Goal: Task Accomplishment & Management: Manage account settings

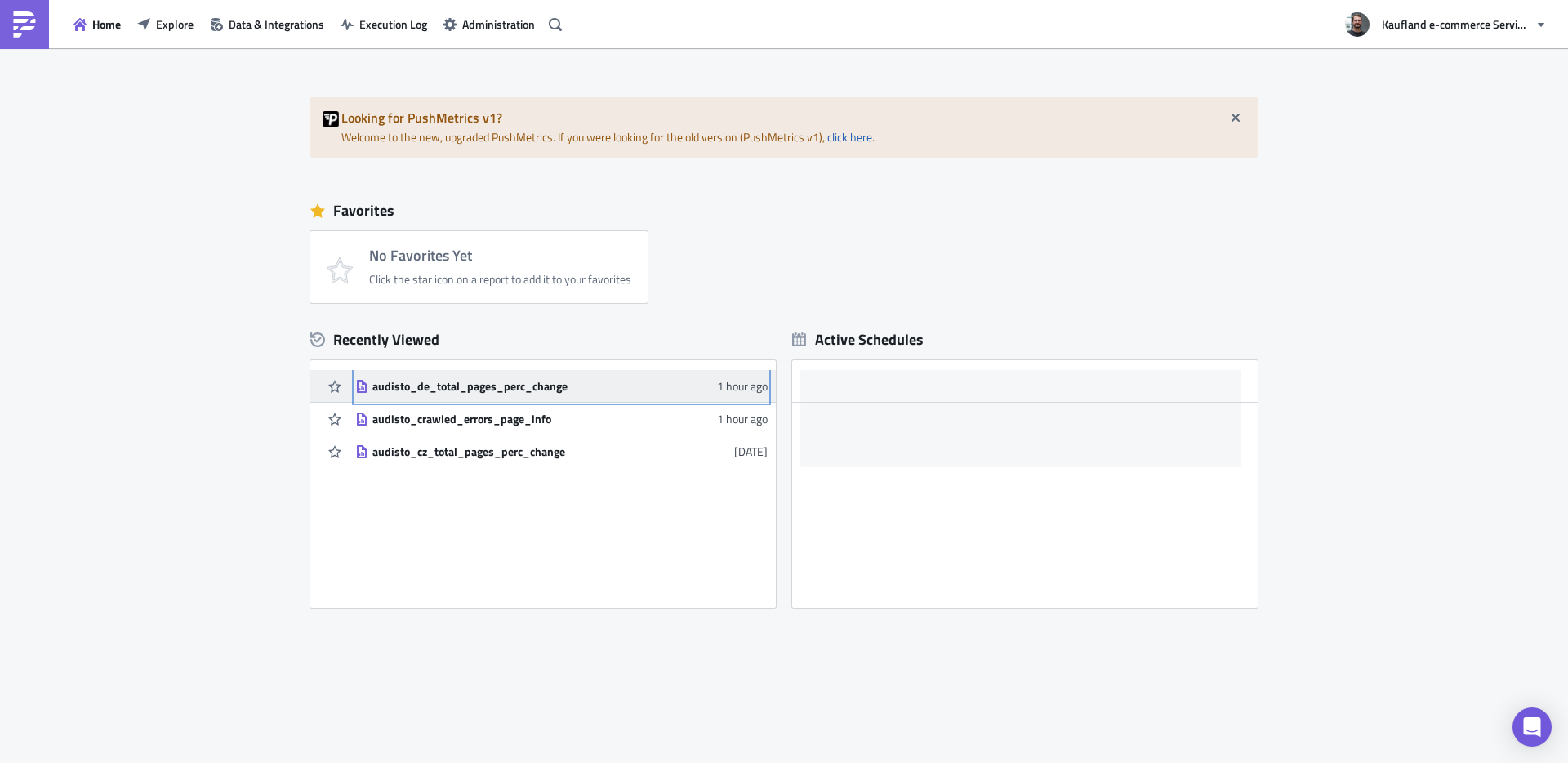
click at [490, 379] on div "audisto_de_total_pages_perc_change" at bounding box center [515, 386] width 285 height 15
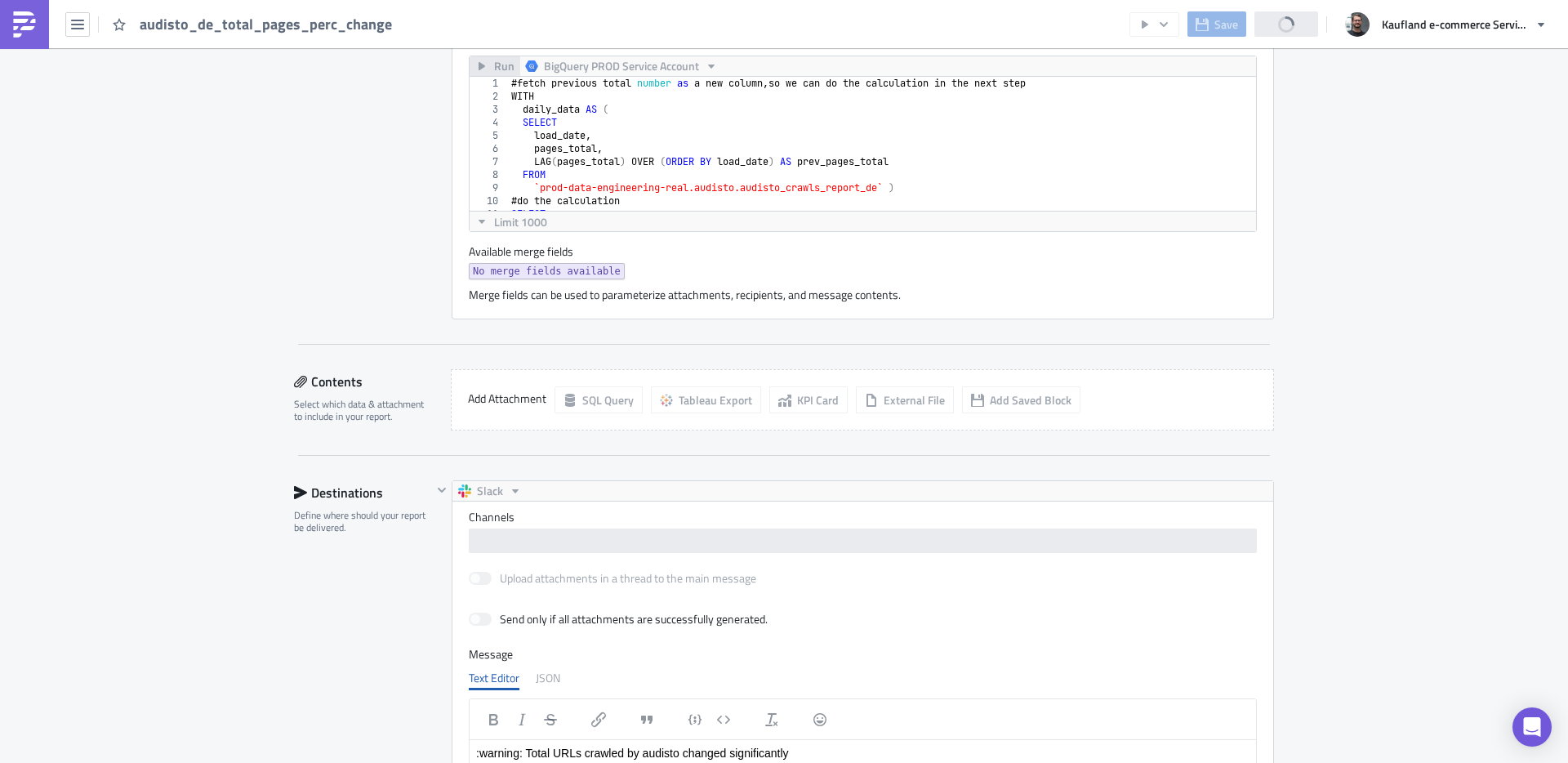
scroll to position [1177, 0]
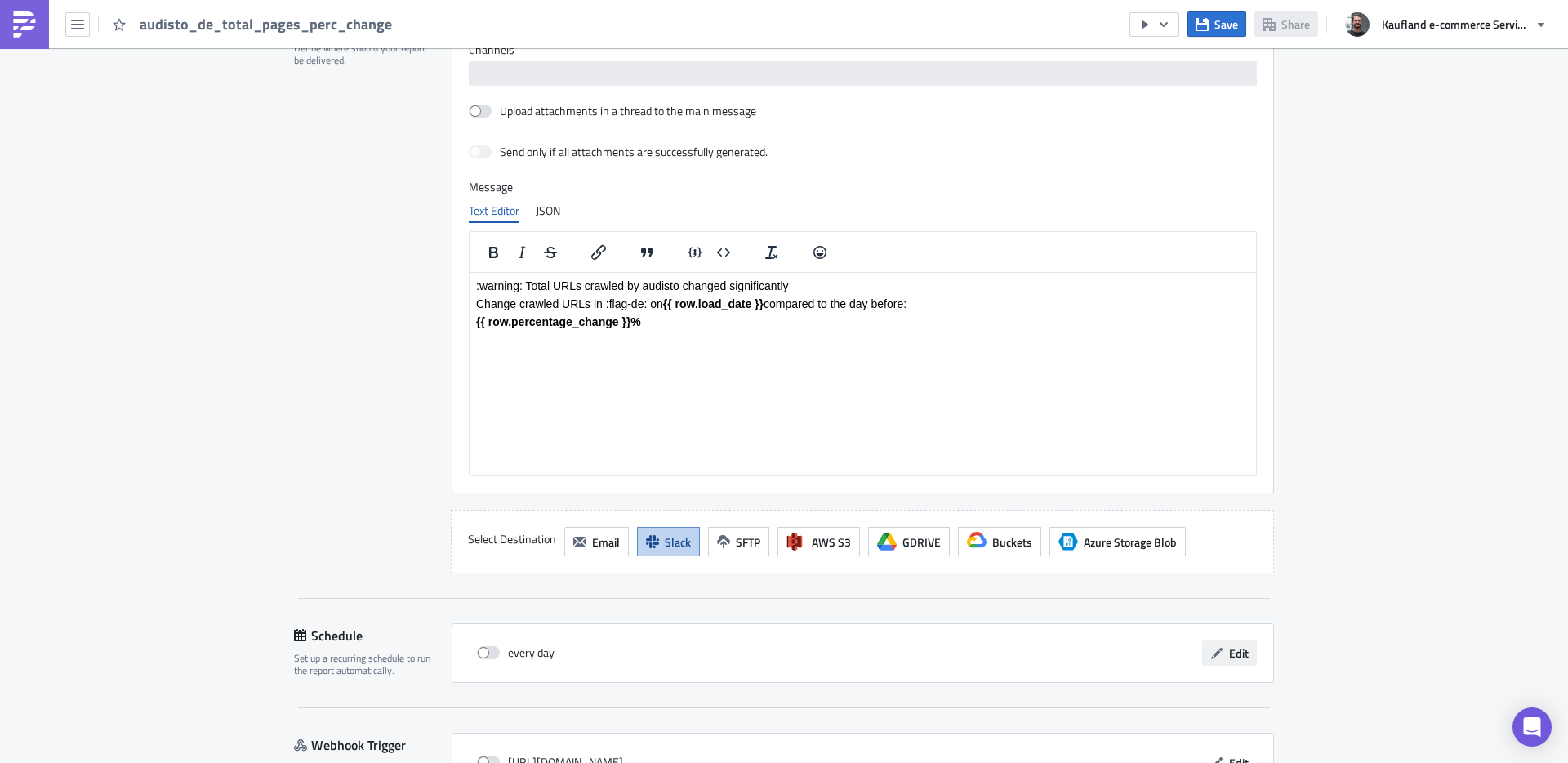
click at [1229, 657] on span "Edit" at bounding box center [1238, 653] width 20 height 17
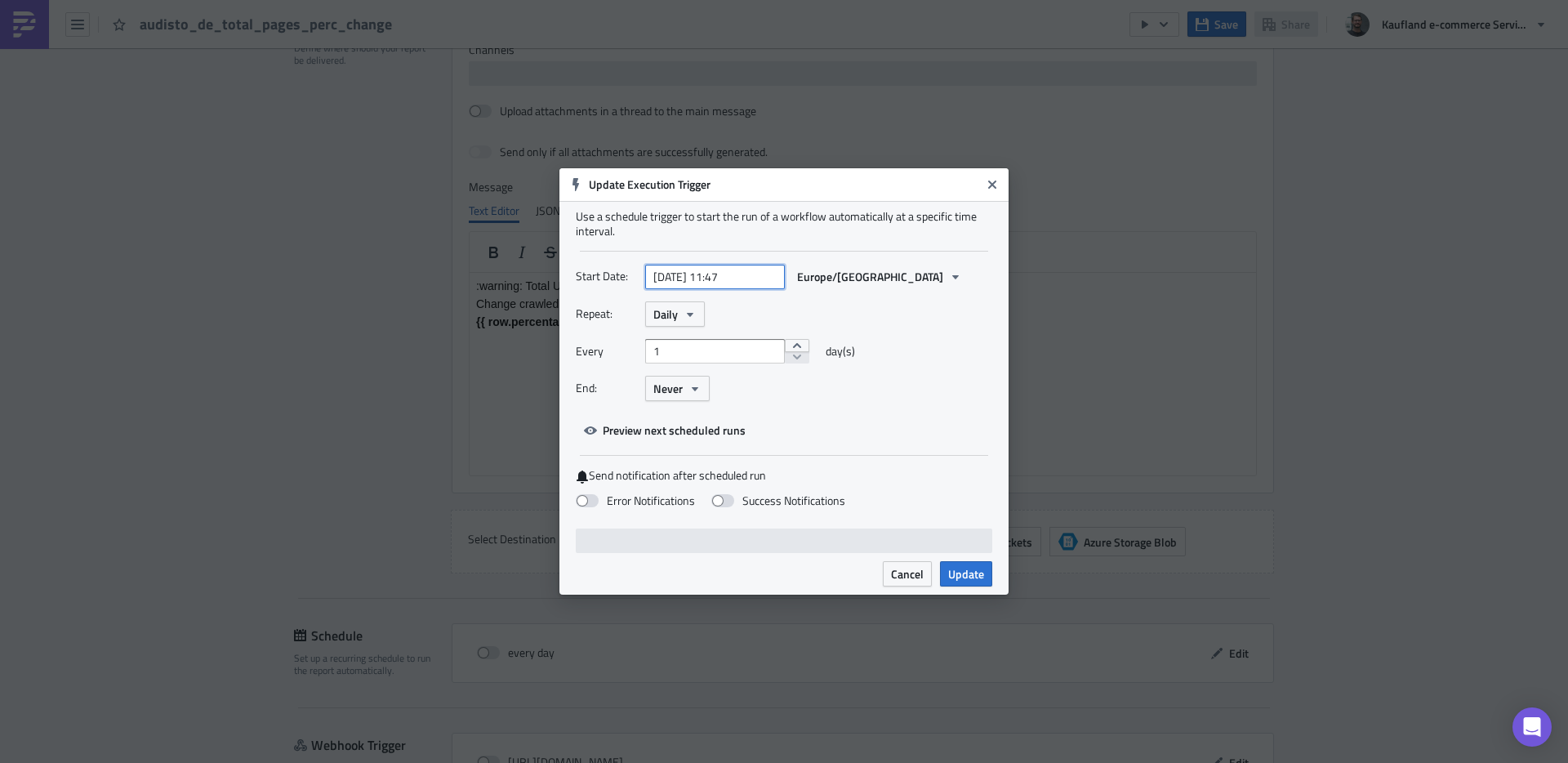
select select "3"
select select "2024"
click at [698, 274] on input "2024-04-18 11:47" at bounding box center [714, 277] width 139 height 24
click at [673, 274] on input "2024-04-18 11:47" at bounding box center [714, 277] width 139 height 24
type input "2025-04-18 11:47"
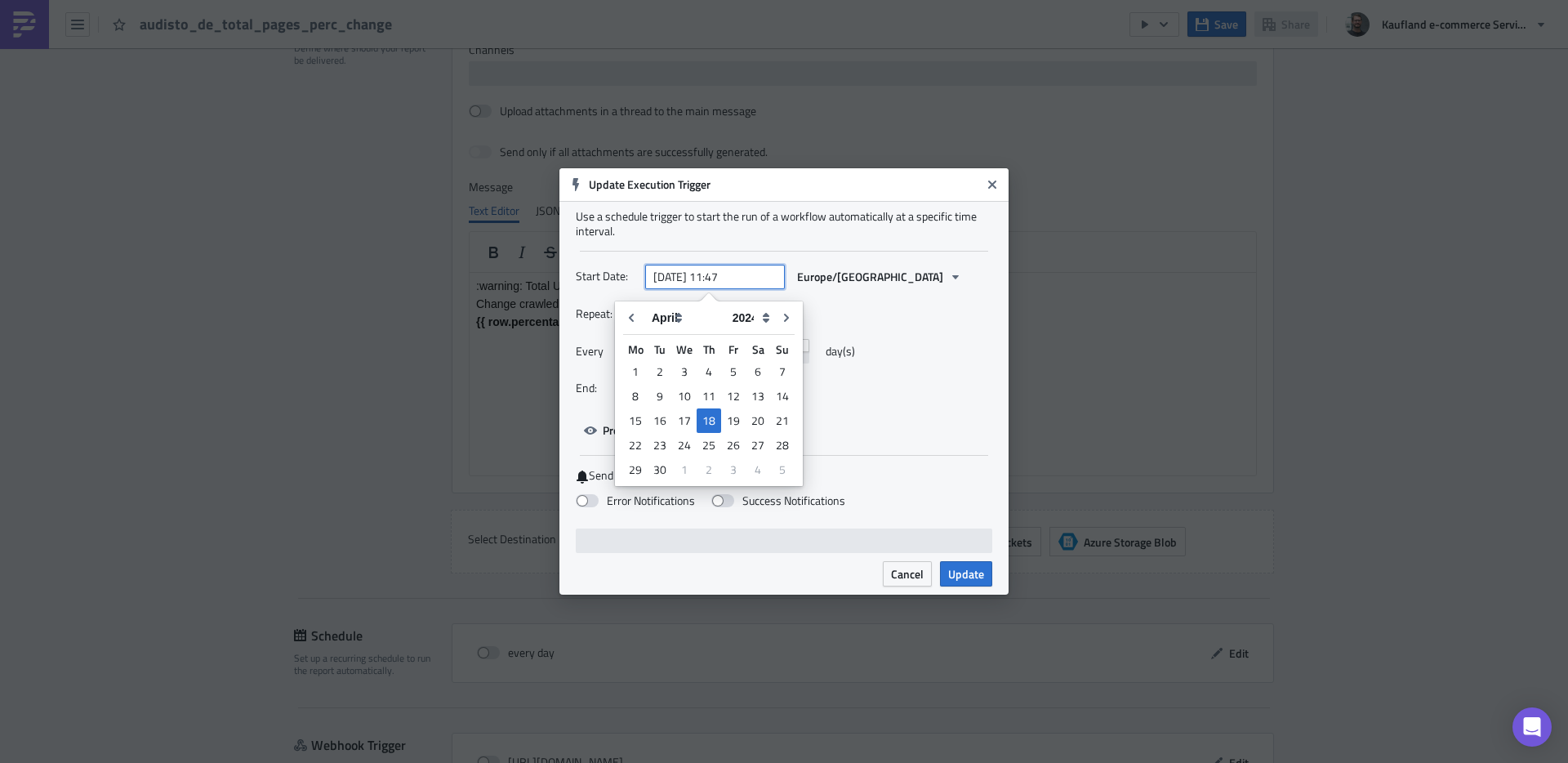
select select "2025"
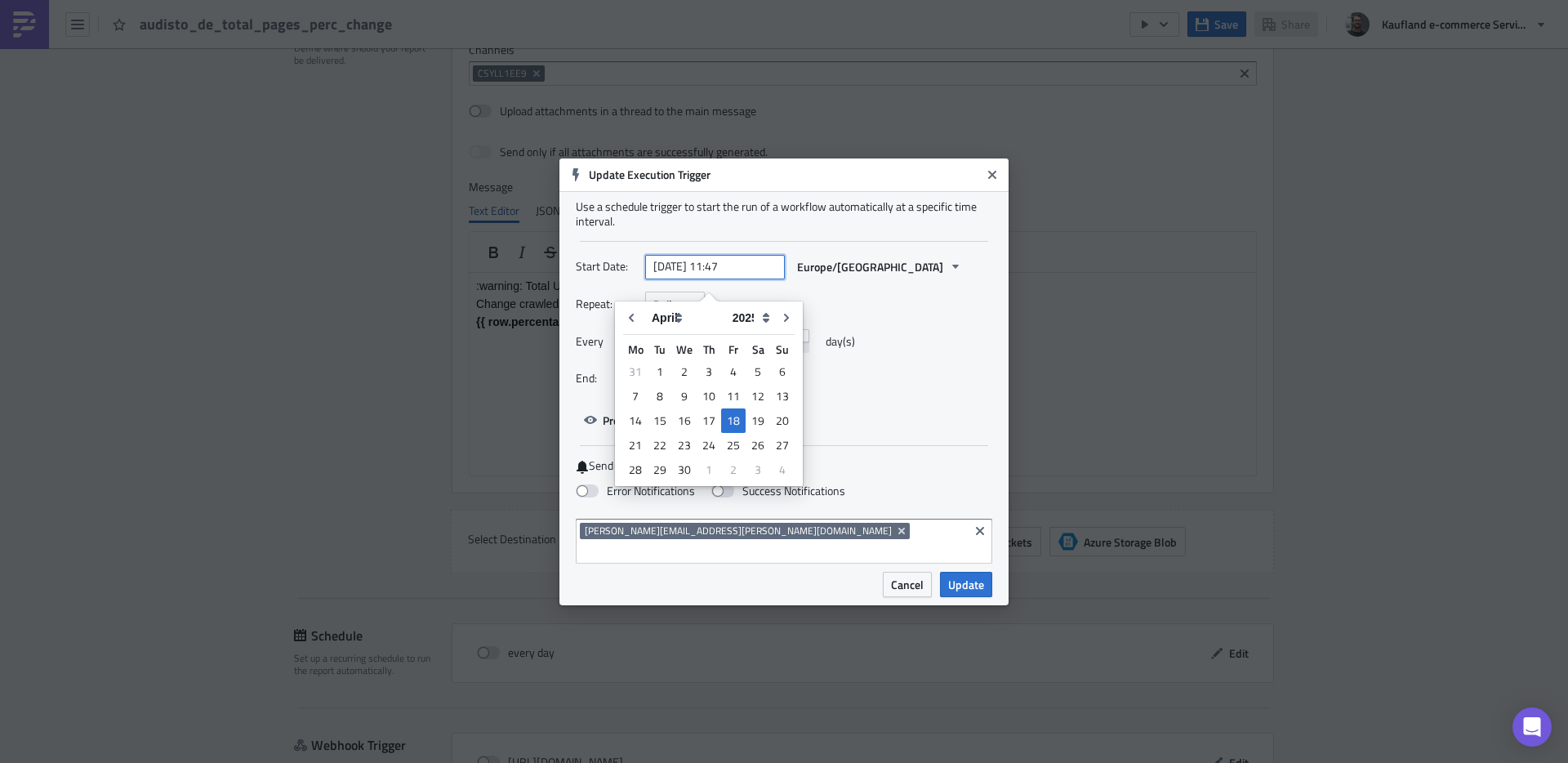
click at [688, 275] on input "2025-04-18 11:47" at bounding box center [714, 266] width 139 height 24
type input "2025-08-18 11:47"
select select "7"
click at [707, 279] on input "2025-08-18 11:47" at bounding box center [714, 266] width 139 height 24
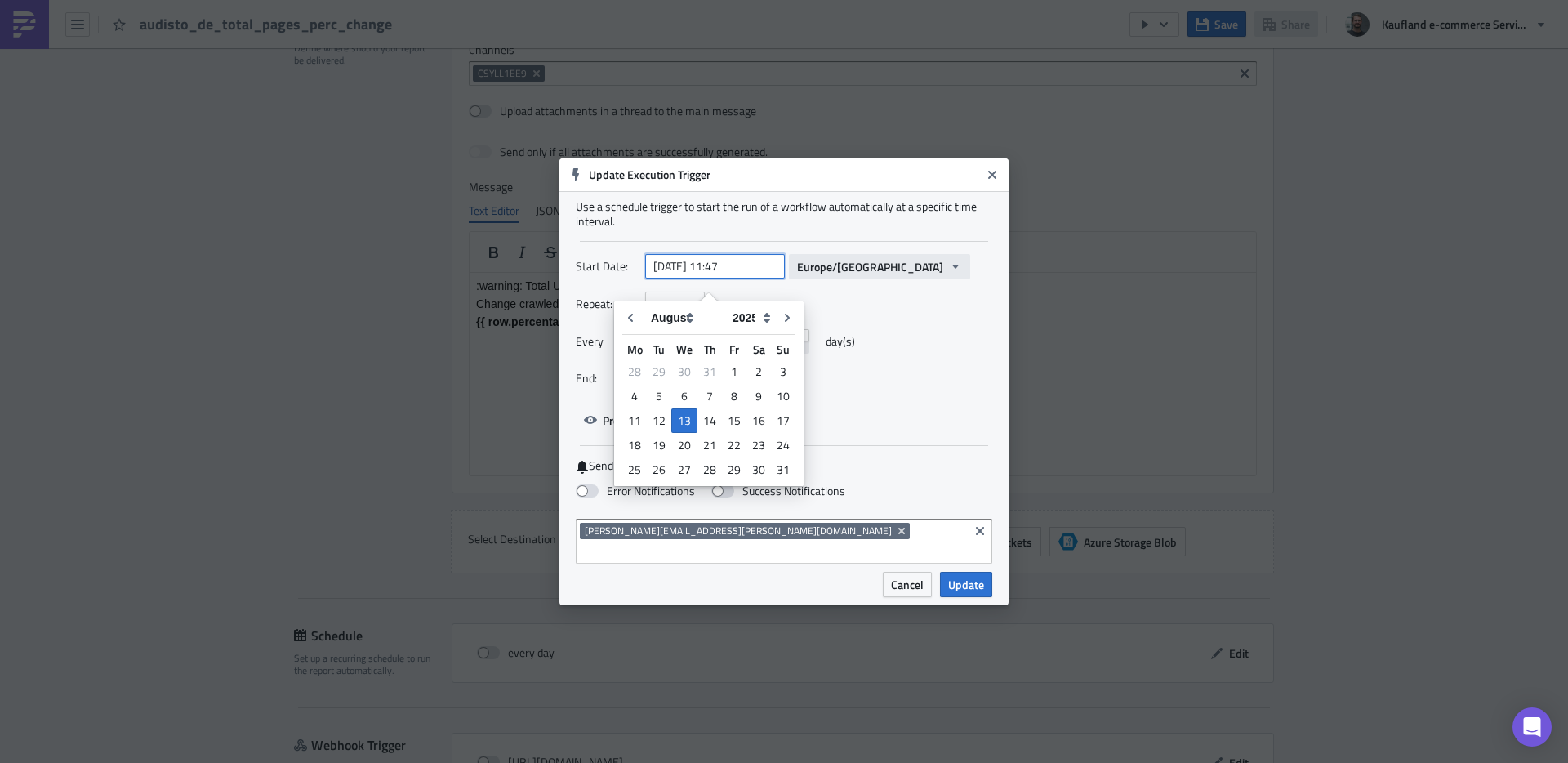
drag, startPoint x: 720, startPoint y: 274, endPoint x: 790, endPoint y: 280, distance: 70.3
click at [790, 279] on div "2025-08-13 11:47 Europe/Berlin" at bounding box center [808, 266] width 325 height 25
drag, startPoint x: 756, startPoint y: 281, endPoint x: 746, endPoint y: 277, distance: 10.8
click at [756, 279] on input "2025-08-13 11:47" at bounding box center [714, 266] width 139 height 24
drag, startPoint x: 717, startPoint y: 274, endPoint x: 757, endPoint y: 274, distance: 40.0
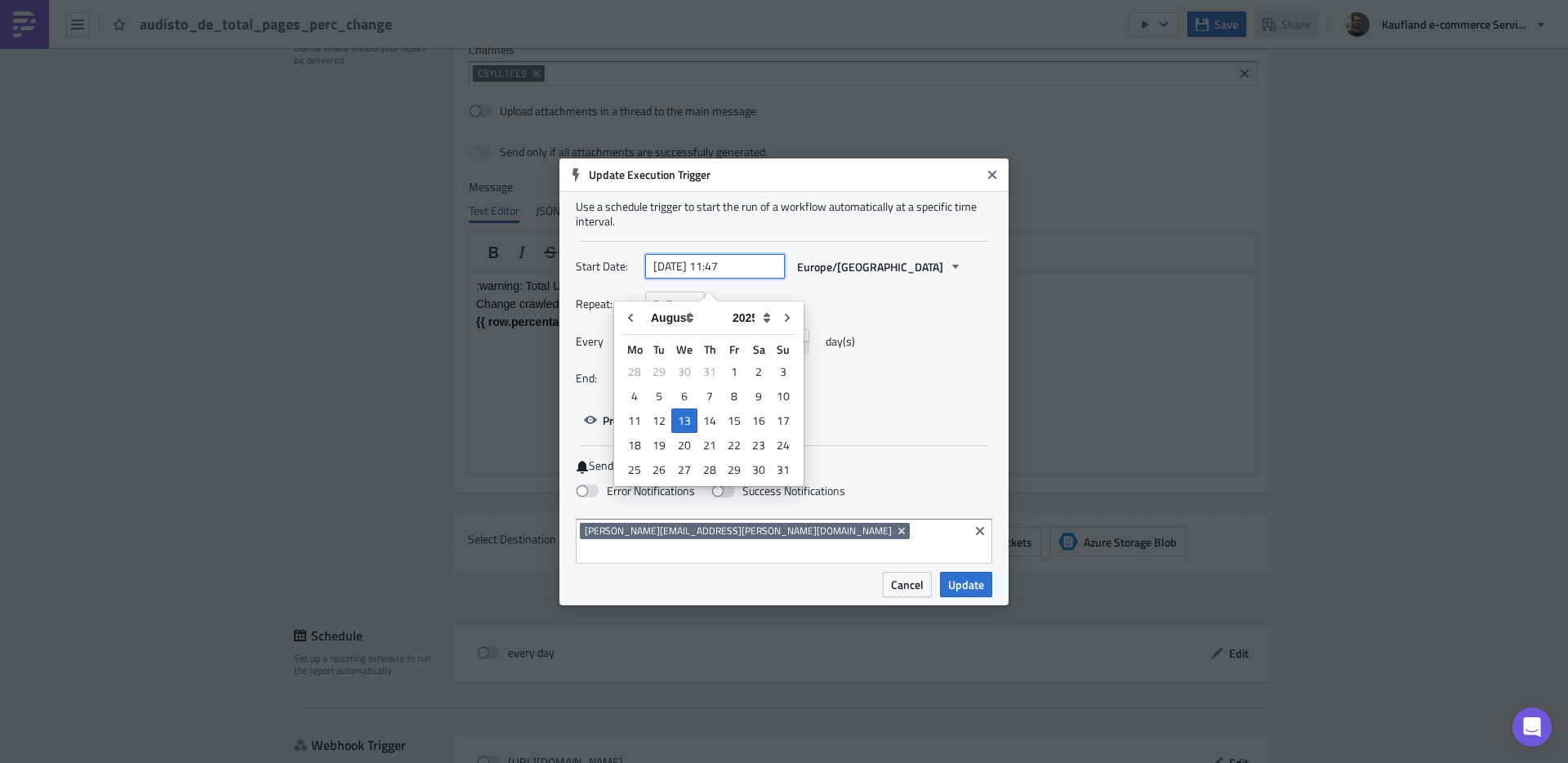
click at [757, 274] on input "2025-08-13 11:47" at bounding box center [714, 266] width 139 height 24
type input "2025-08-13 10:00"
click at [991, 342] on div "Every 1 day(s)" at bounding box center [784, 347] width 417 height 36
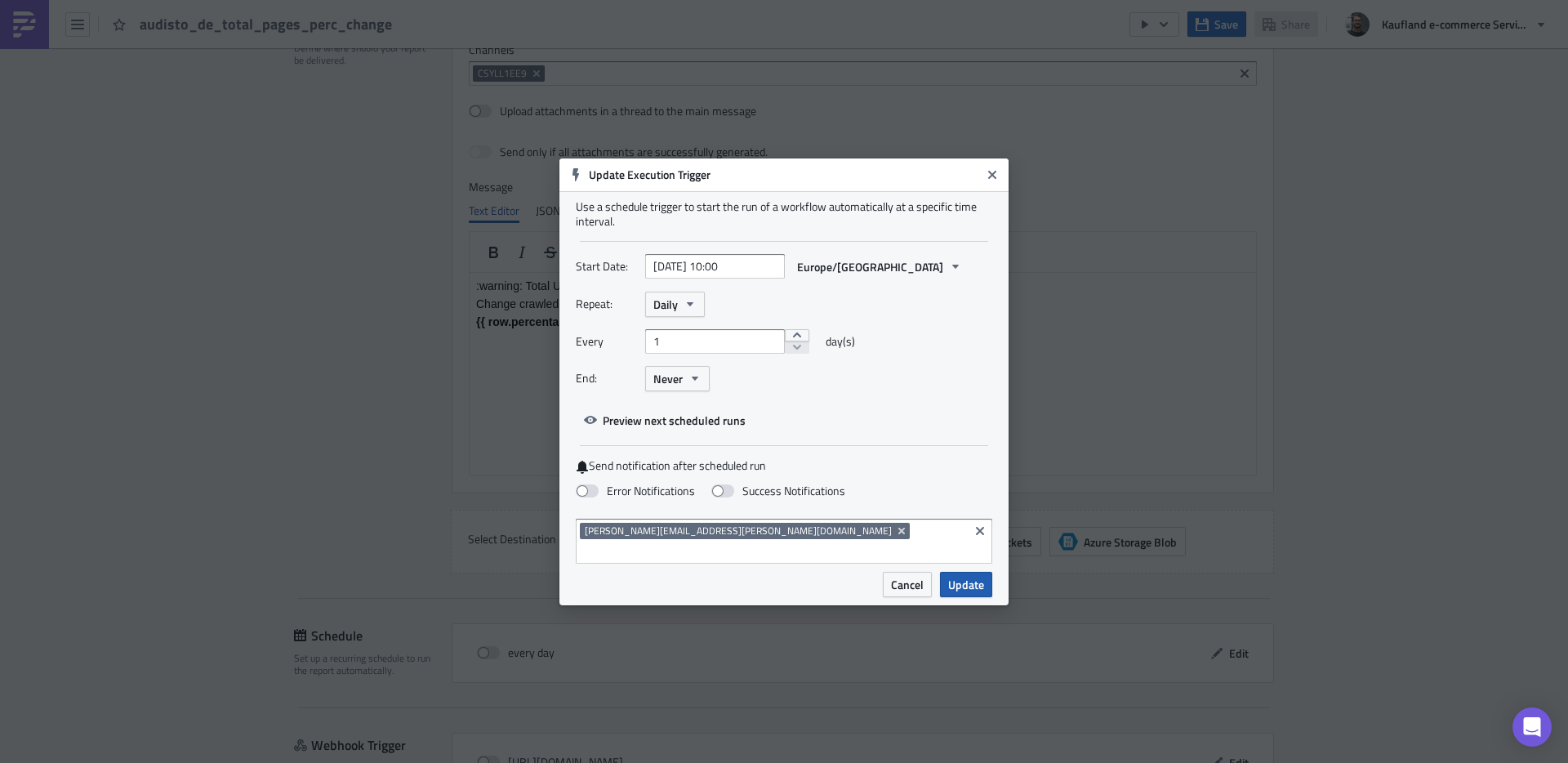
click at [967, 576] on span "Update" at bounding box center [966, 585] width 36 height 17
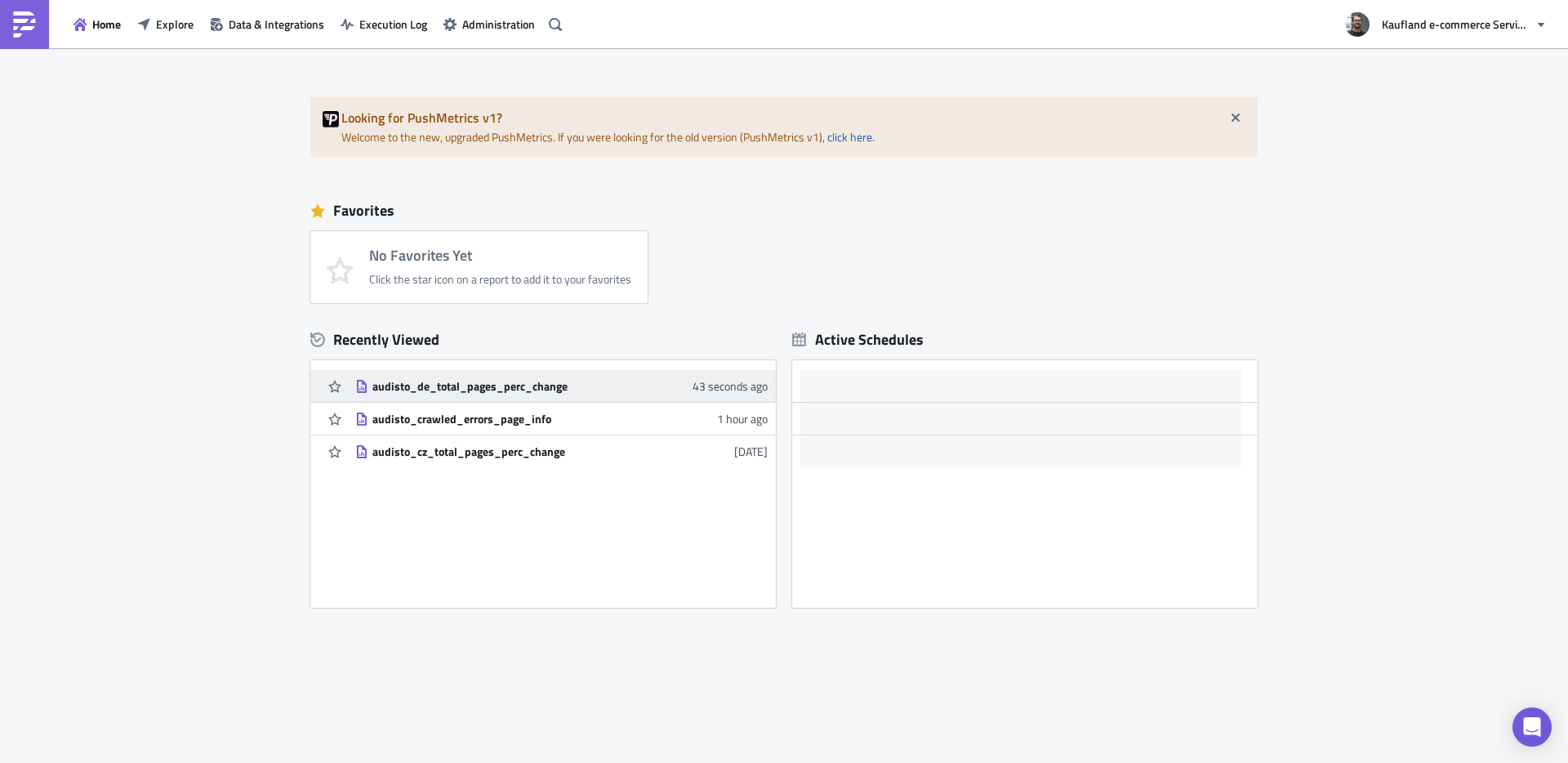
click at [490, 387] on div "audisto_de_total_pages_perc_change" at bounding box center [515, 386] width 285 height 15
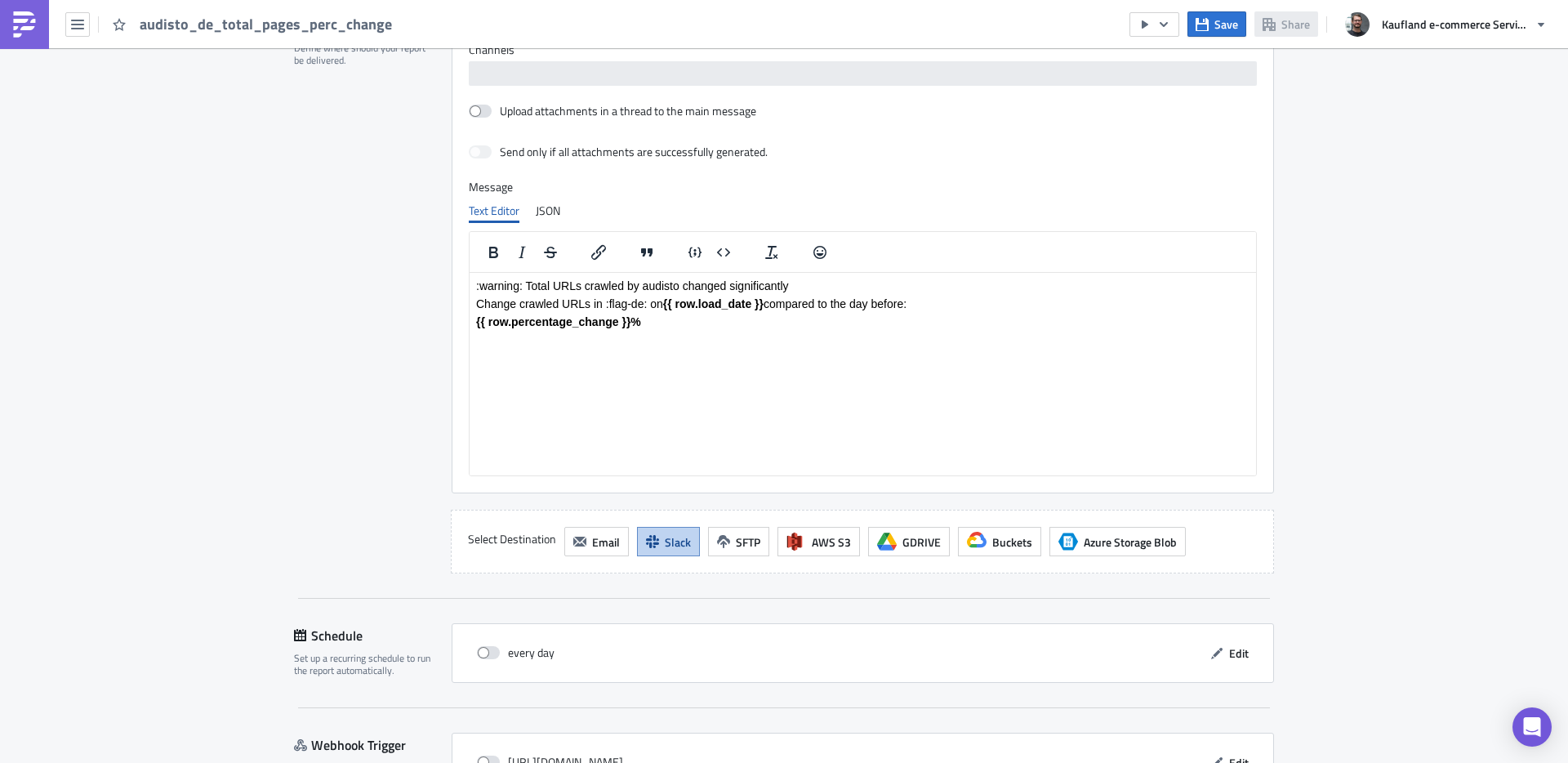
scroll to position [1286, 0]
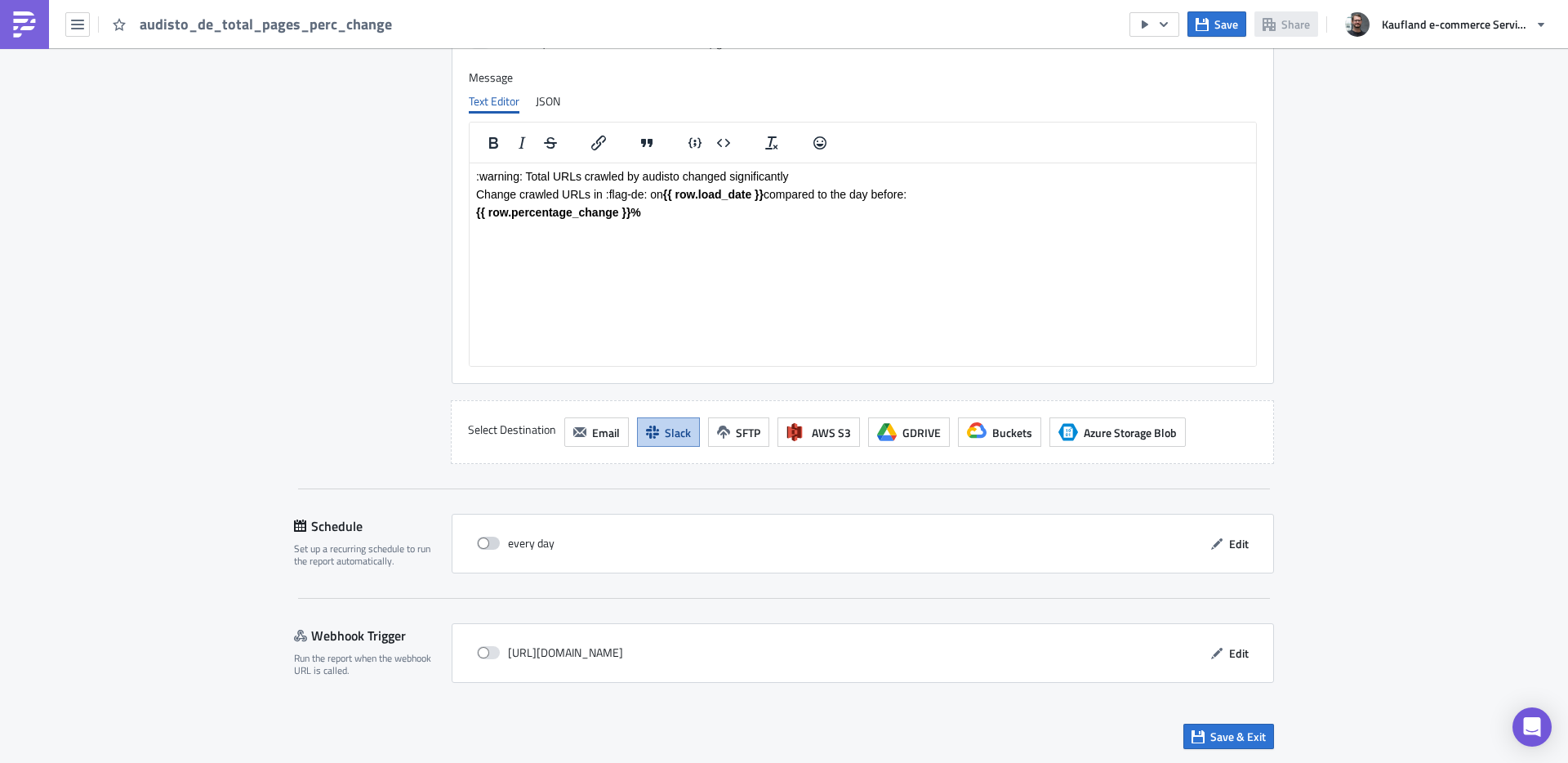
click at [477, 539] on span at bounding box center [488, 542] width 22 height 13
click at [480, 539] on input "checkbox" at bounding box center [485, 543] width 10 height 10
checkbox input "true"
